Goal: Check status: Check status

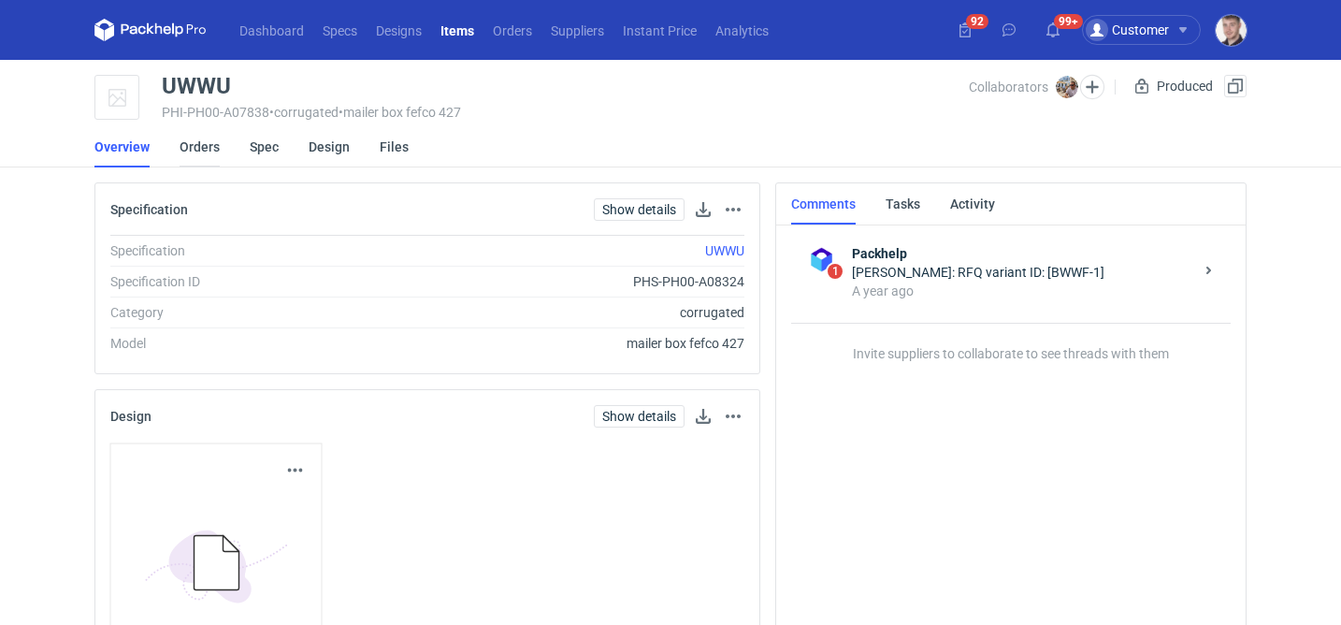
click at [217, 154] on link "Orders" at bounding box center [200, 146] width 40 height 41
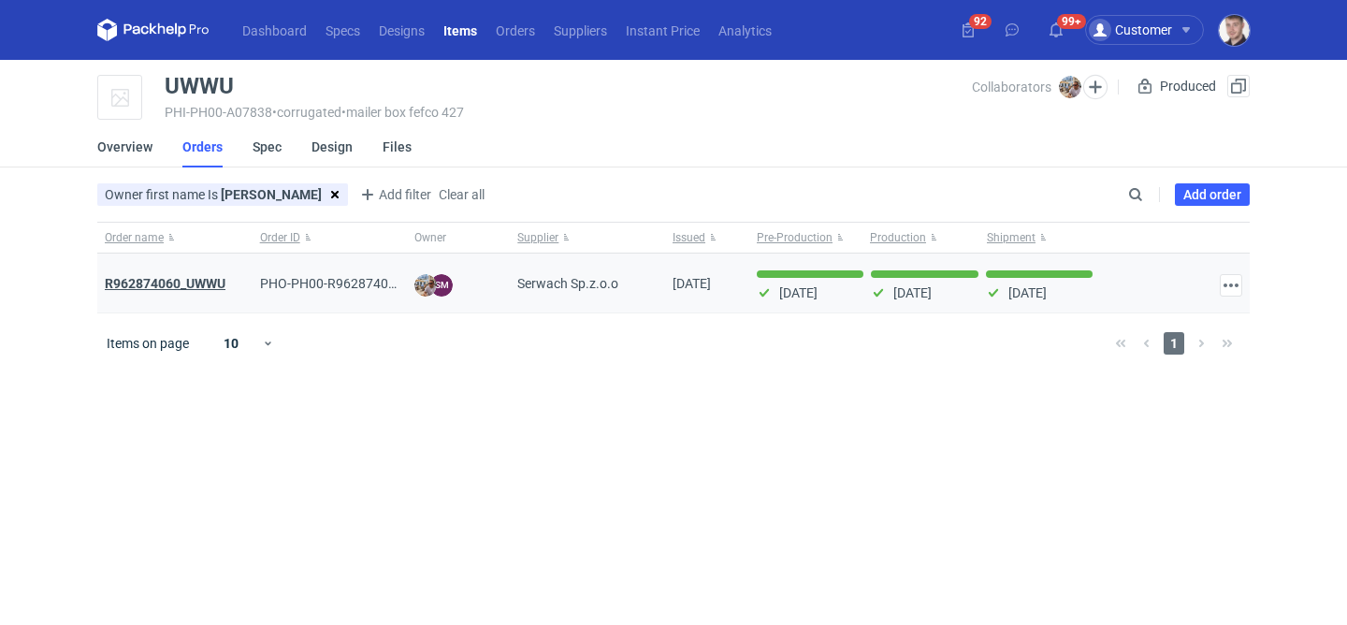
click at [219, 284] on strong "R962874060_UWWU" at bounding box center [165, 283] width 121 height 15
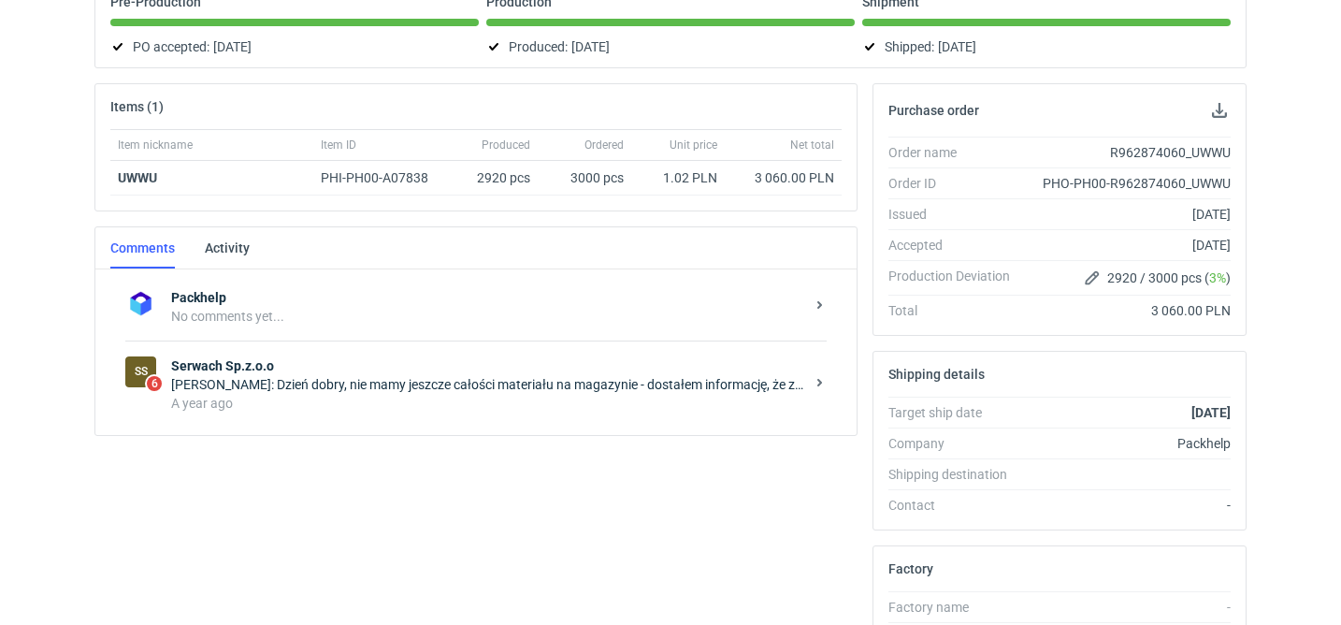
click at [377, 405] on div "A year ago" at bounding box center [487, 403] width 633 height 19
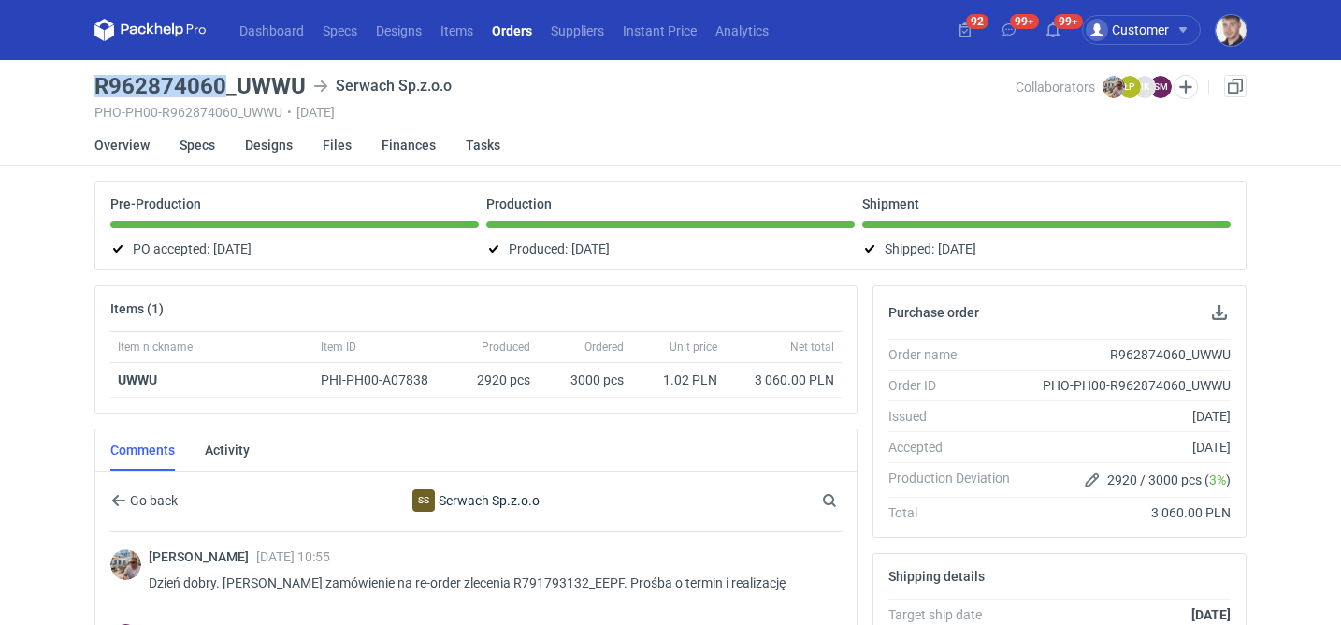
drag, startPoint x: 99, startPoint y: 84, endPoint x: 222, endPoint y: 81, distance: 122.5
click at [222, 81] on h3 "R962874060_UWWU" at bounding box center [199, 86] width 211 height 22
copy h3 "R962874060"
